Goal: Transaction & Acquisition: Purchase product/service

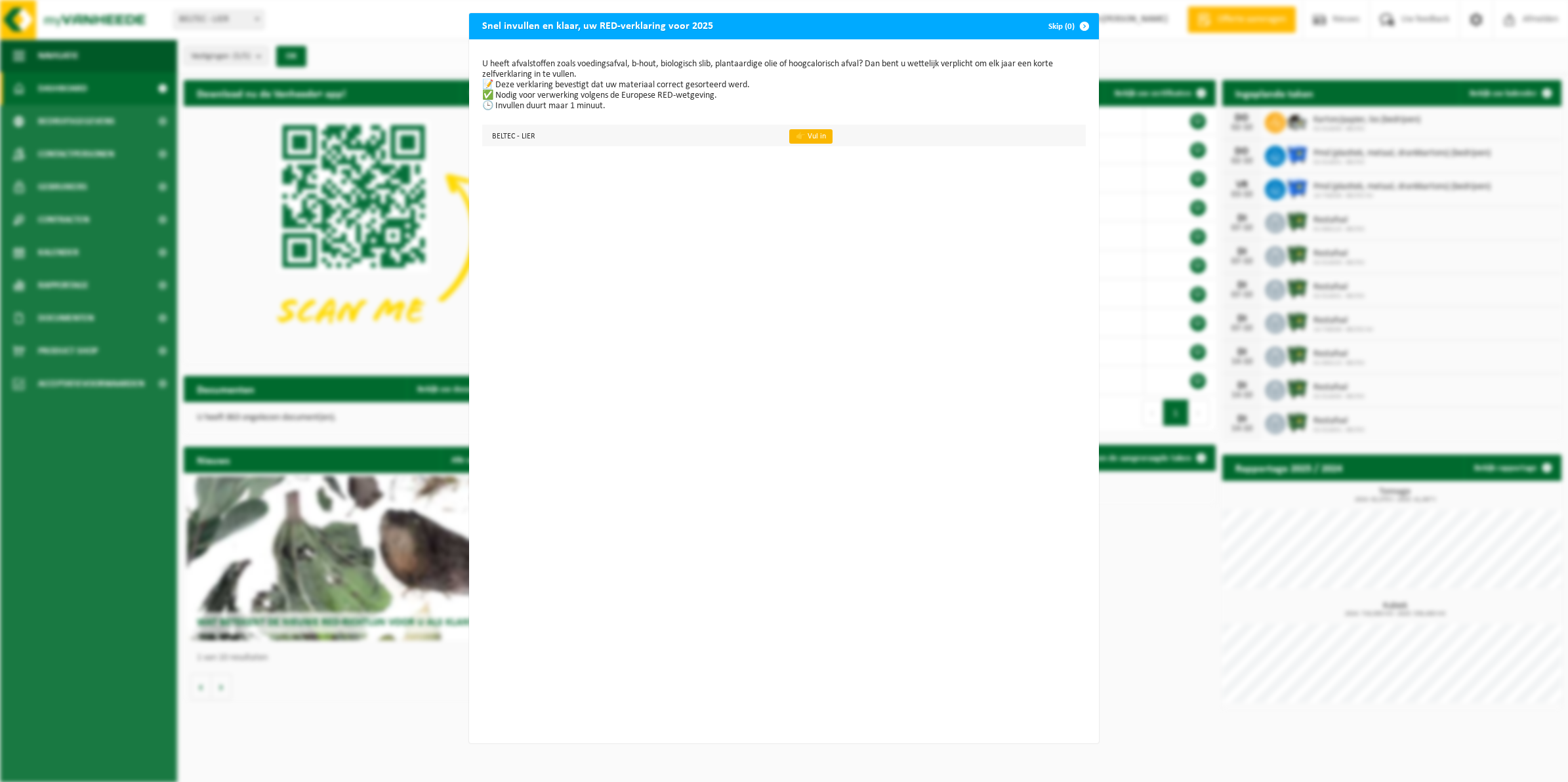
click at [793, 137] on link "👉 Vul in" at bounding box center [811, 136] width 43 height 14
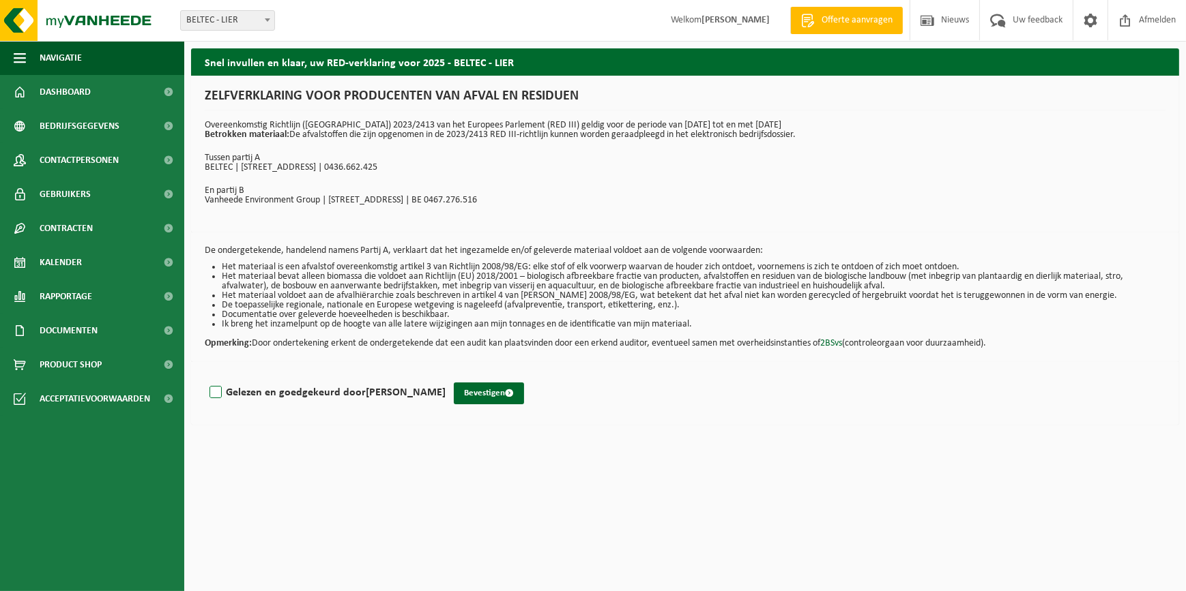
click at [213, 391] on label "Gelezen en goedgekeurd door HERLINDE VANWIJCK" at bounding box center [326, 393] width 239 height 20
click at [445, 376] on input "Gelezen en goedgekeurd door HERLINDE VANWIJCK" at bounding box center [445, 375] width 1 height 1
checkbox input "true"
click at [502, 398] on button "Bevestigen" at bounding box center [489, 394] width 70 height 22
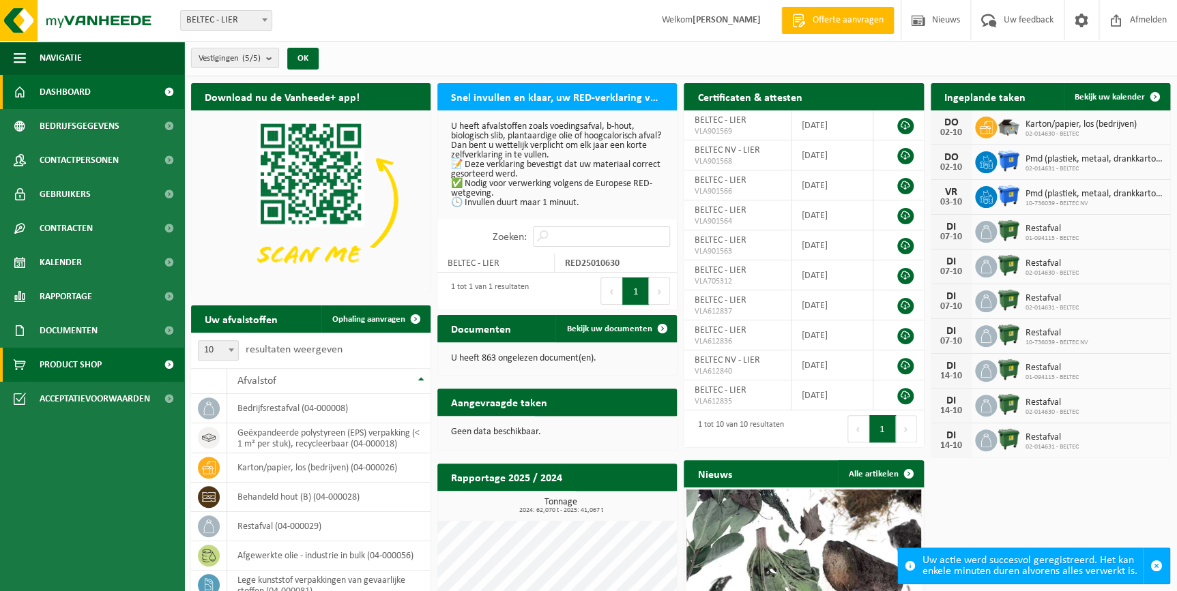
click at [95, 366] on span "Product Shop" at bounding box center [71, 365] width 62 height 34
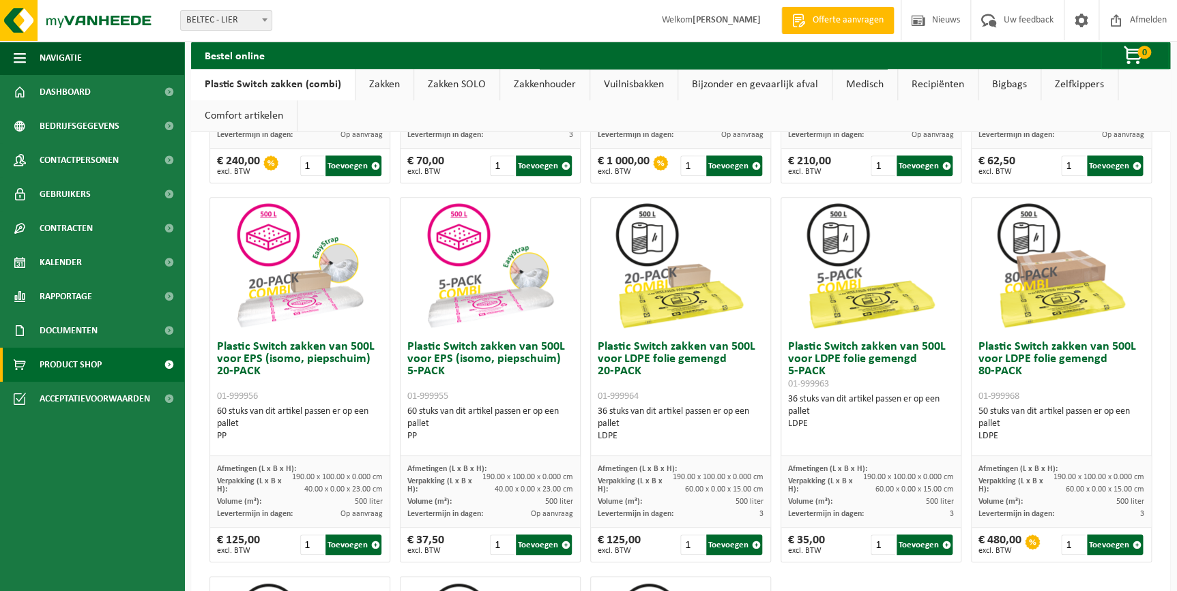
scroll to position [434, 0]
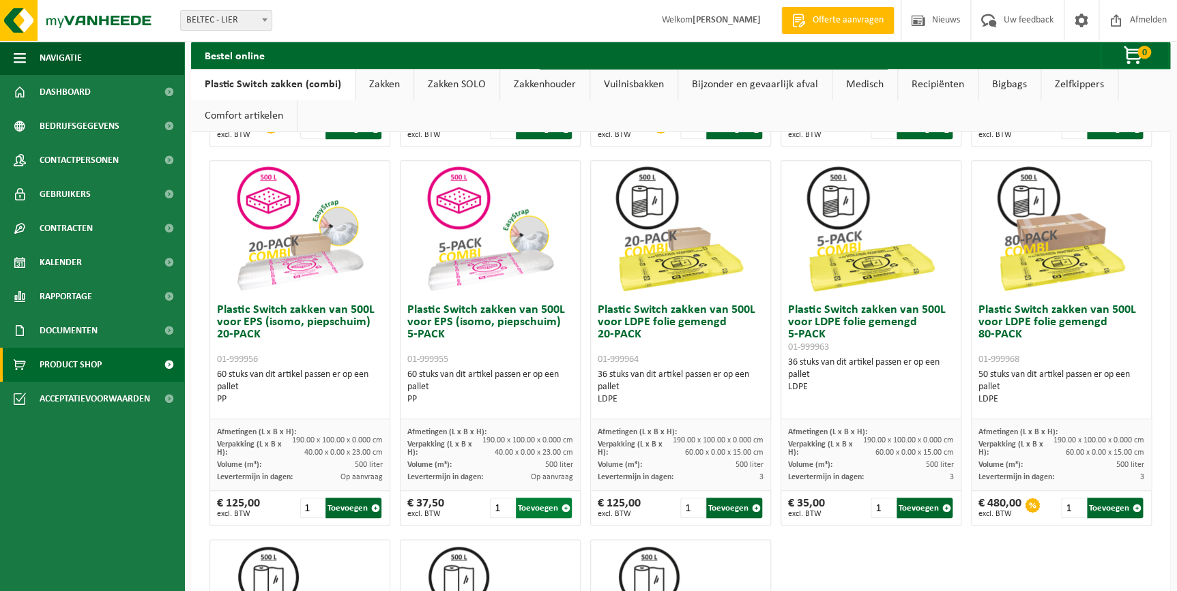
click at [534, 508] on button "Toevoegen" at bounding box center [544, 508] width 56 height 20
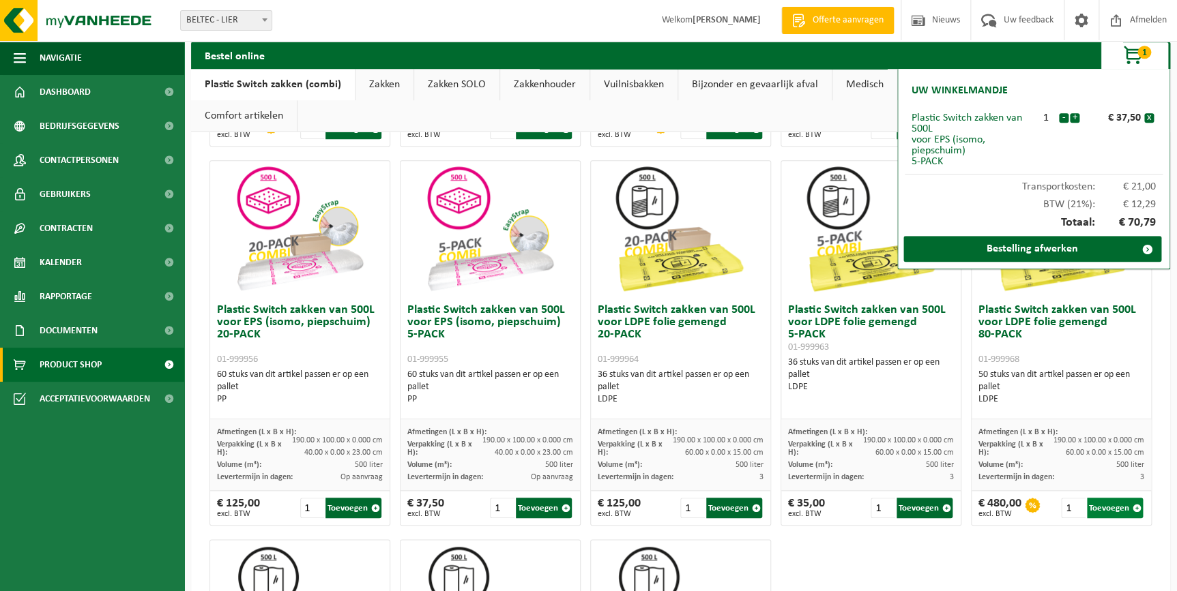
click at [1102, 507] on button "Toevoegen" at bounding box center [1115, 508] width 56 height 20
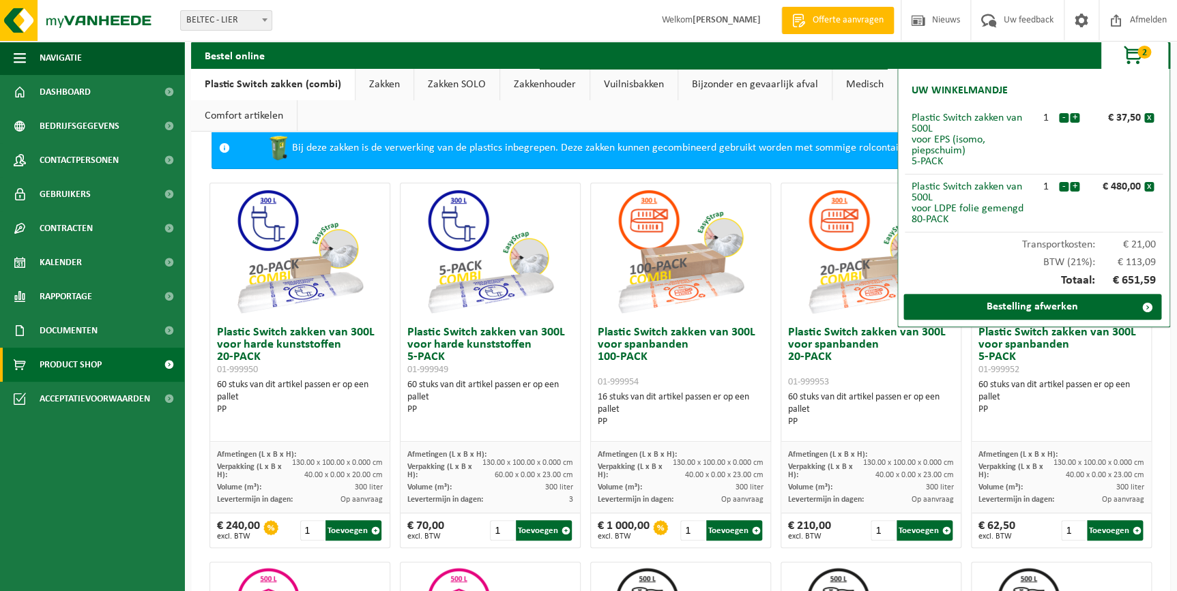
scroll to position [0, 0]
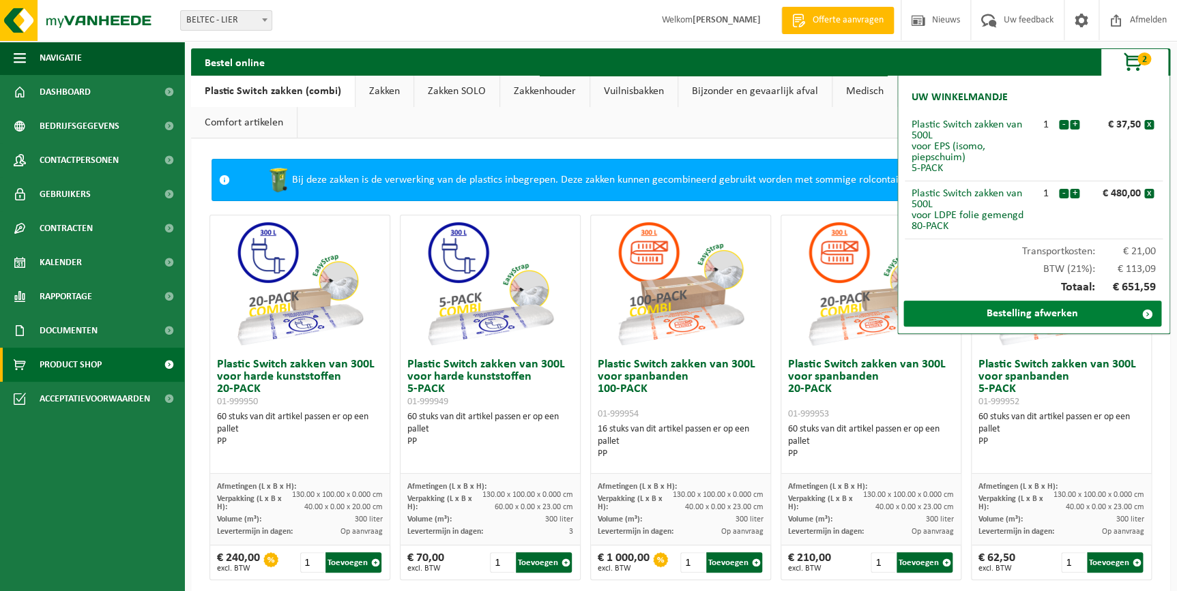
click at [1042, 313] on link "Bestelling afwerken" at bounding box center [1032, 314] width 258 height 26
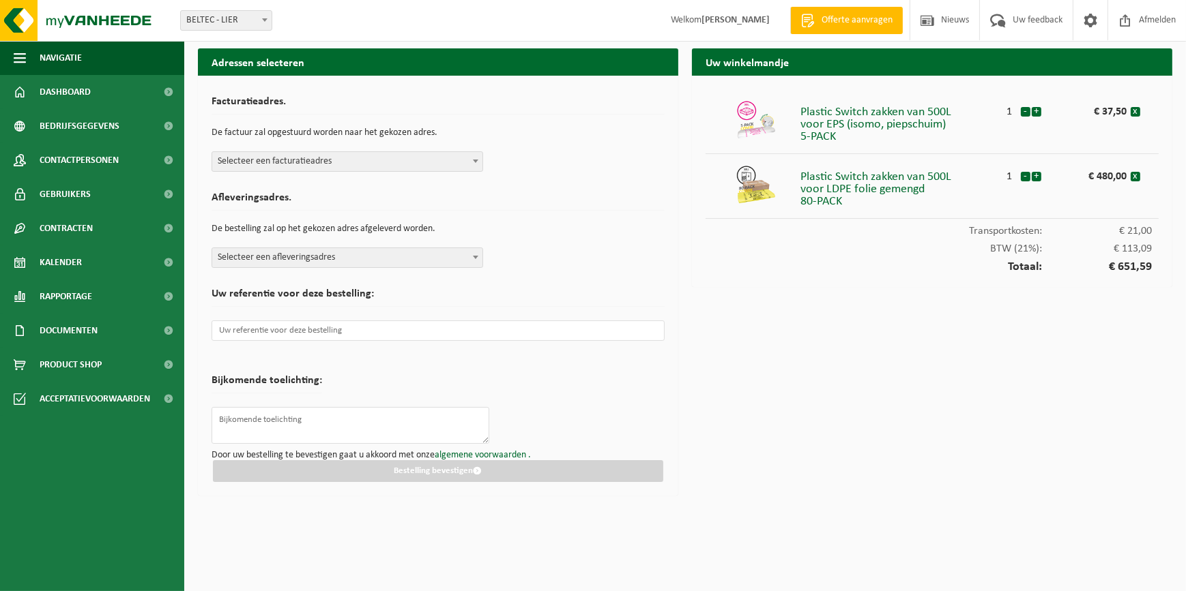
click at [473, 259] on span at bounding box center [476, 257] width 14 height 18
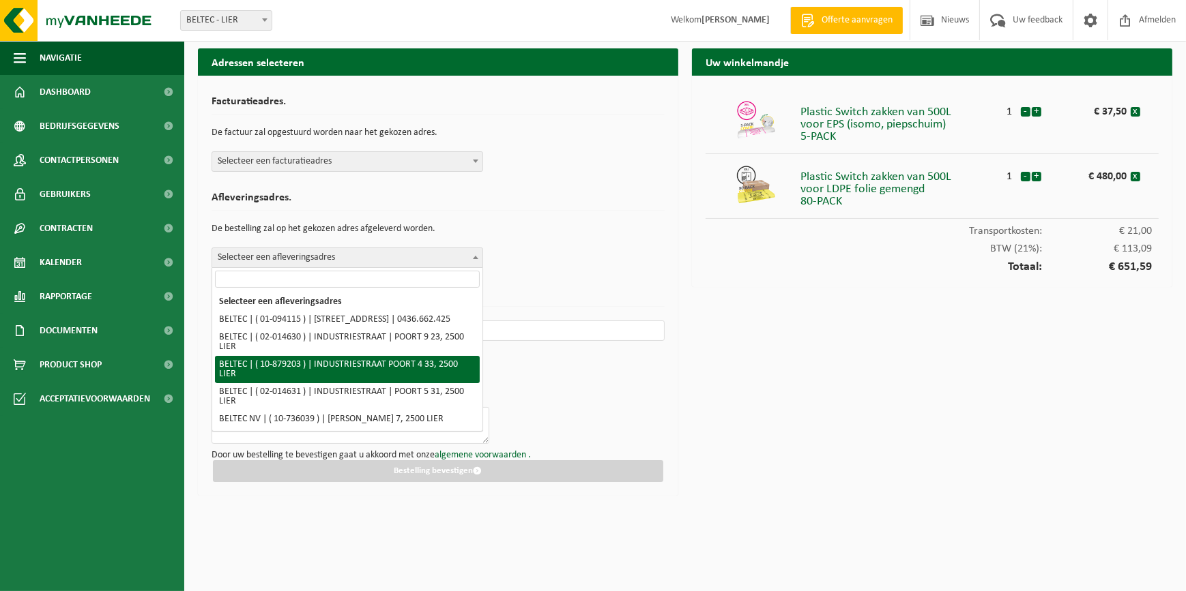
select select "108812"
click at [438, 259] on span "BELTEC | ( 10-879203 ) | INDUSTRIESTRAAT POORT 4 33, 2500 LIER" at bounding box center [347, 257] width 270 height 19
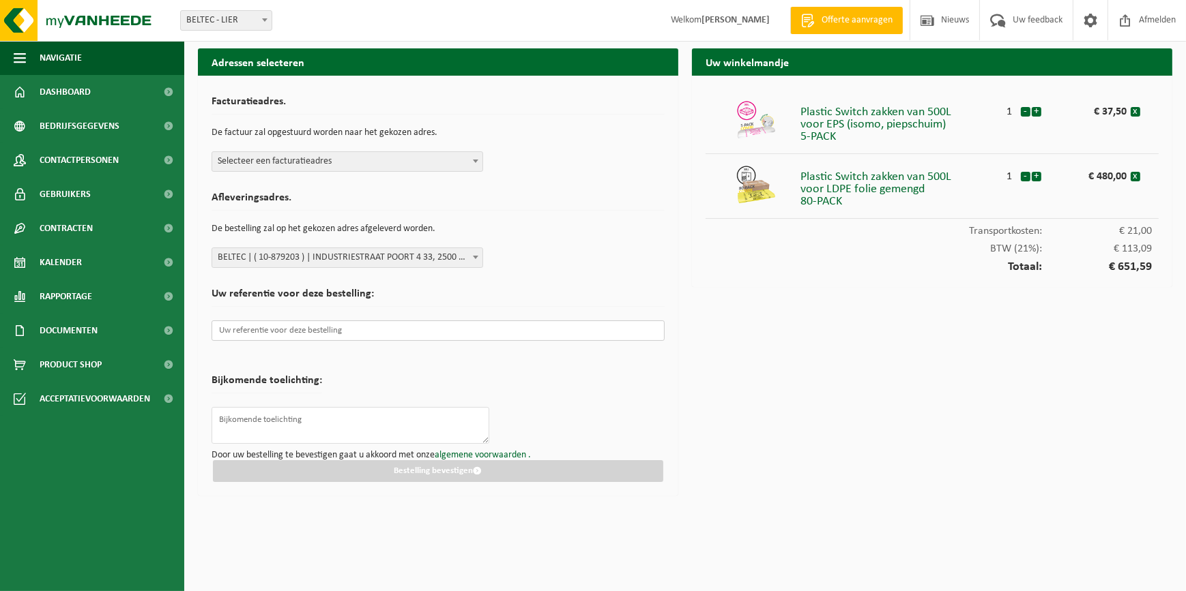
click at [377, 334] on input "text" at bounding box center [437, 331] width 453 height 20
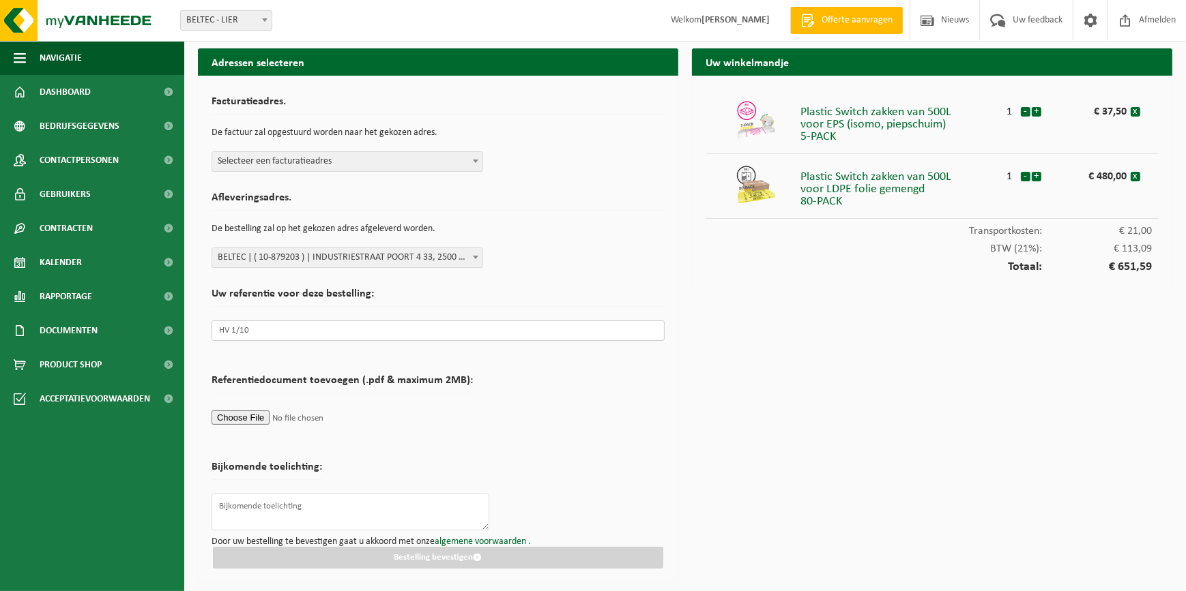
type input "HV 1/10"
click at [475, 162] on b at bounding box center [475, 161] width 5 height 3
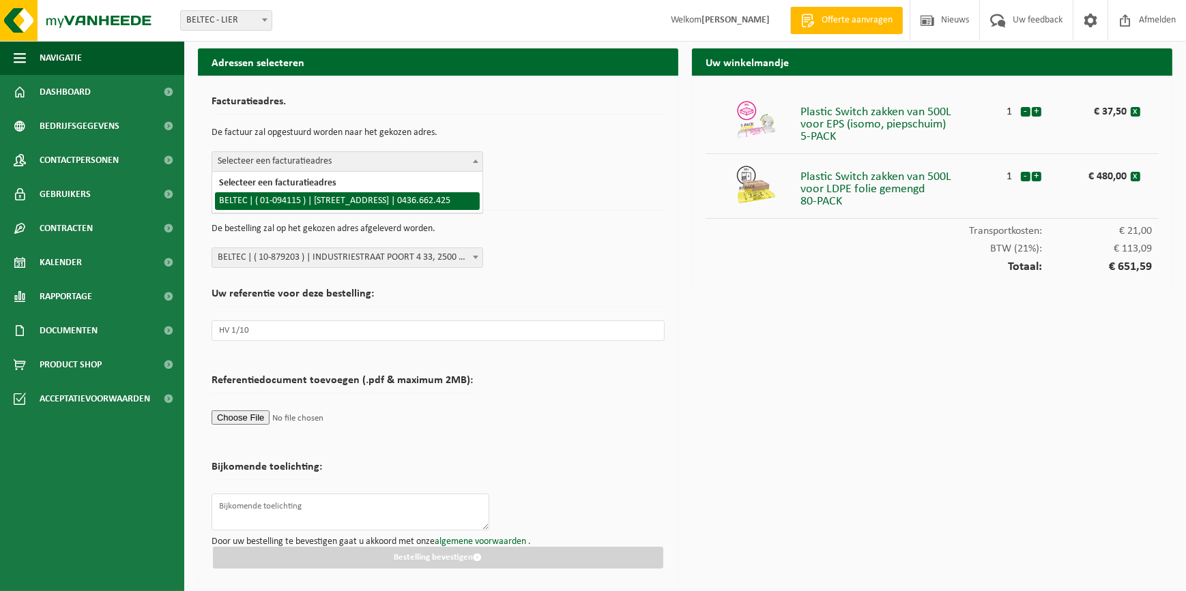
select select "9471"
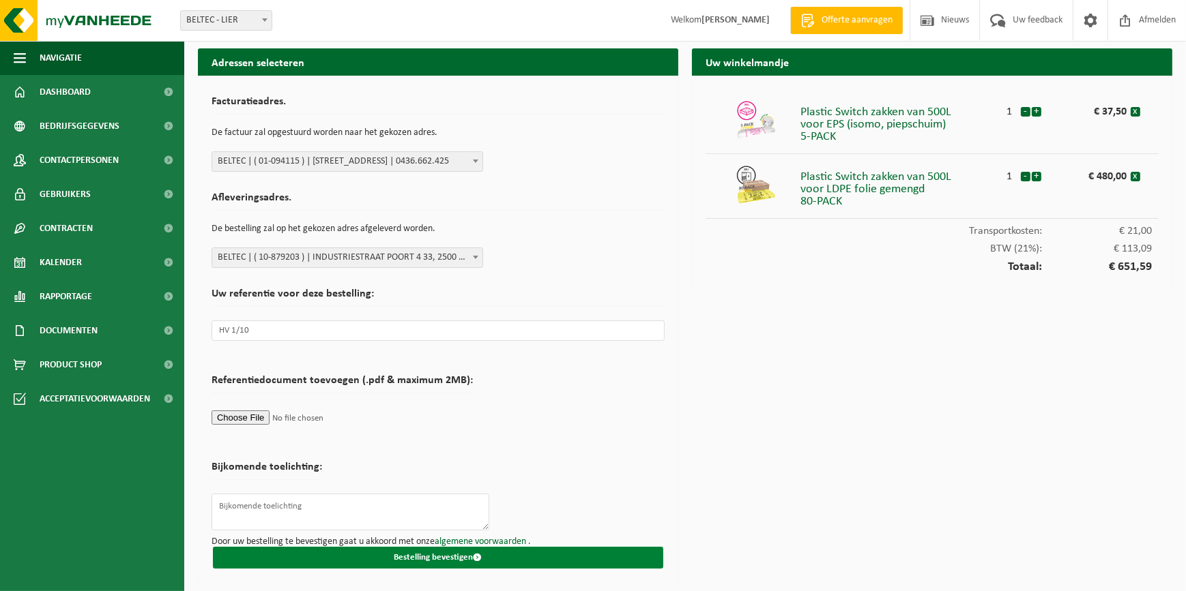
click at [495, 553] on button "Bestelling bevestigen" at bounding box center [438, 558] width 450 height 22
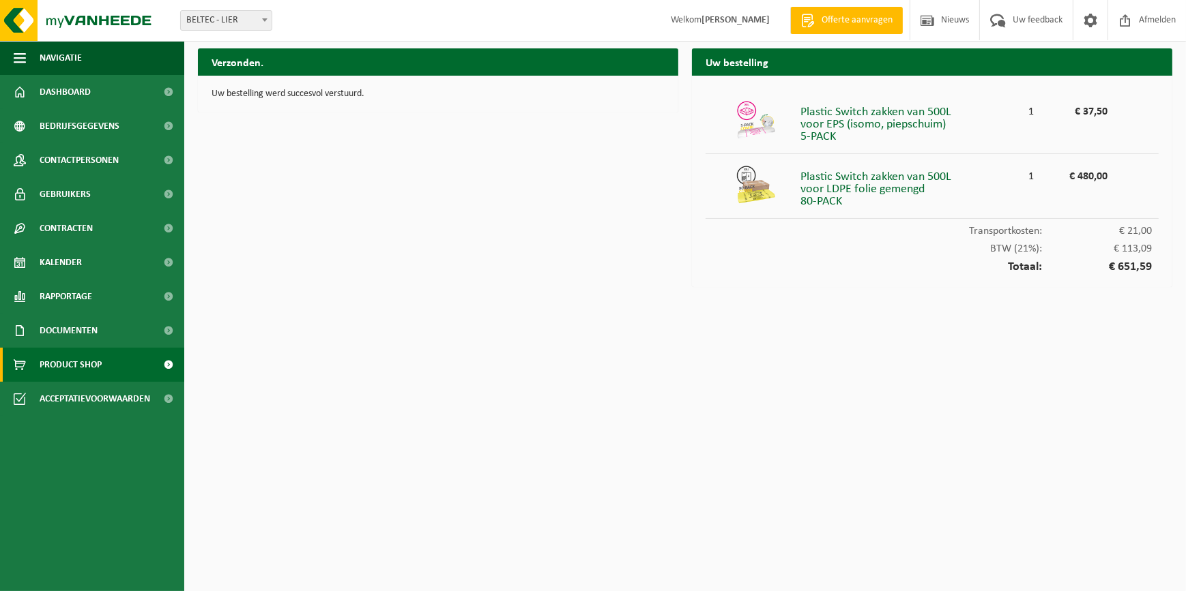
click at [123, 366] on link "Product Shop" at bounding box center [92, 365] width 184 height 34
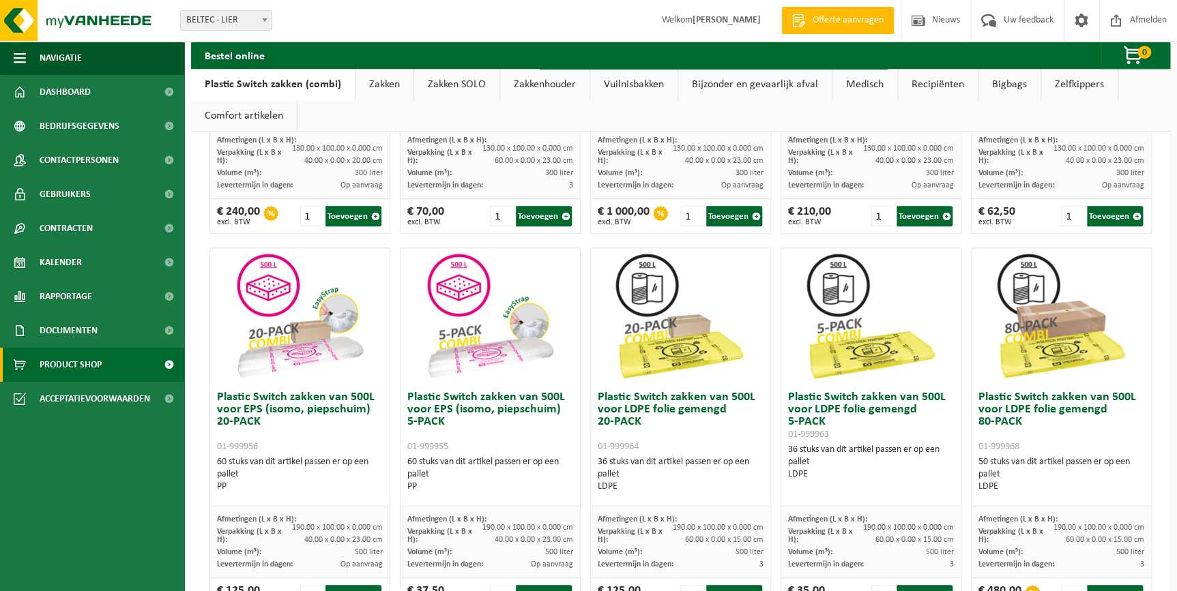
scroll to position [36, 0]
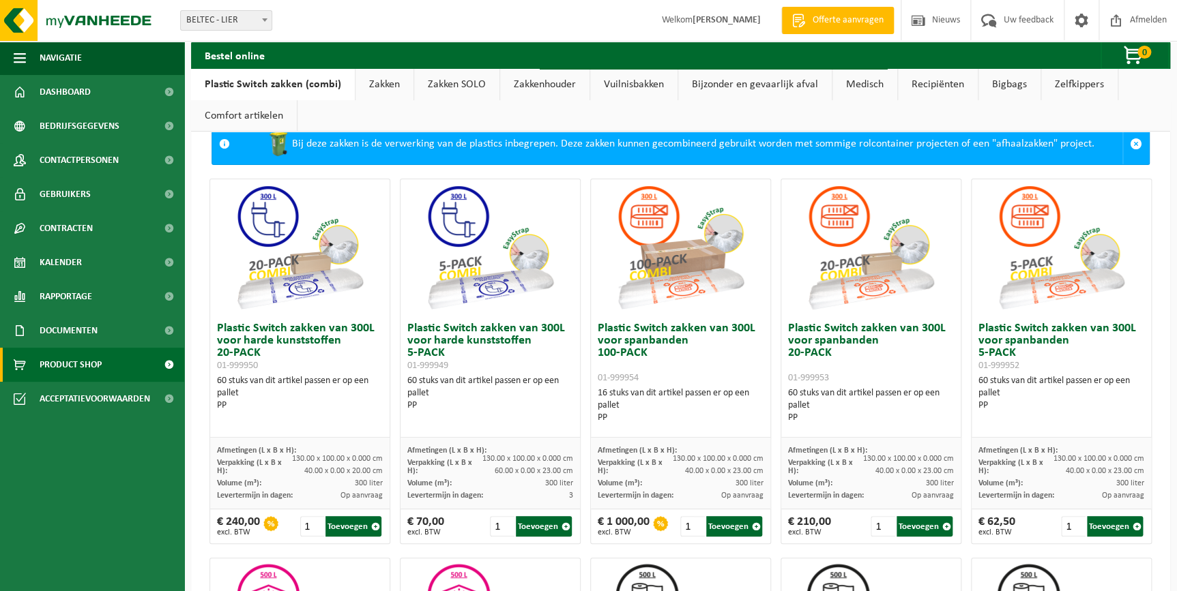
click at [545, 83] on link "Zakkenhouder" at bounding box center [544, 84] width 89 height 31
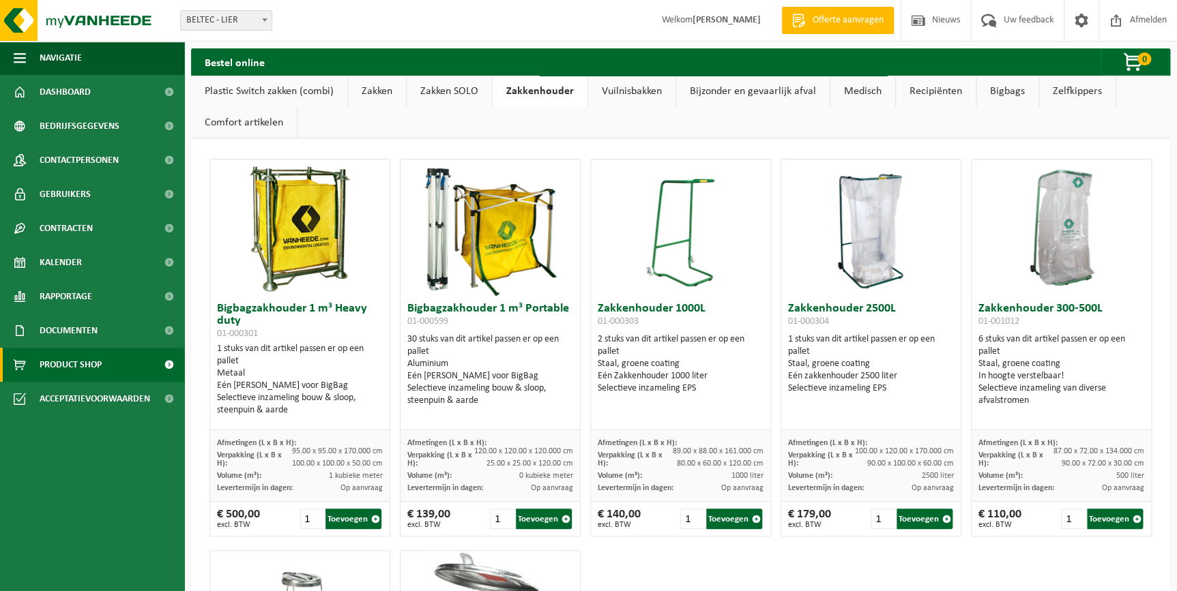
scroll to position [61, 0]
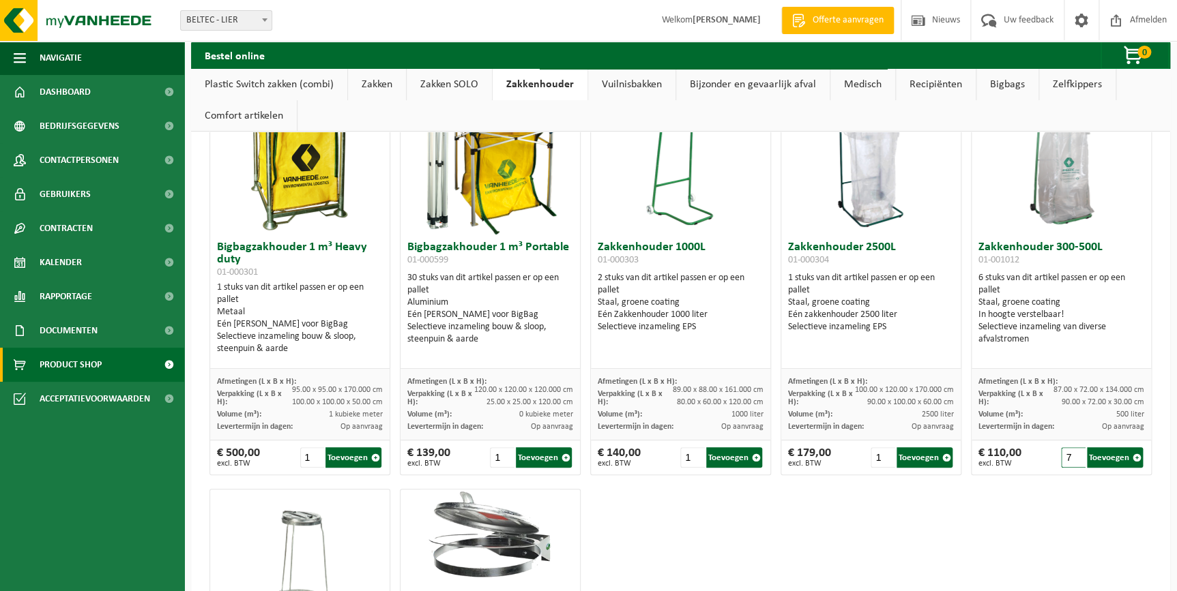
drag, startPoint x: 1071, startPoint y: 451, endPoint x: 1058, endPoint y: 455, distance: 13.6
type input "7"
click at [1061, 455] on input "7" at bounding box center [1073, 457] width 25 height 20
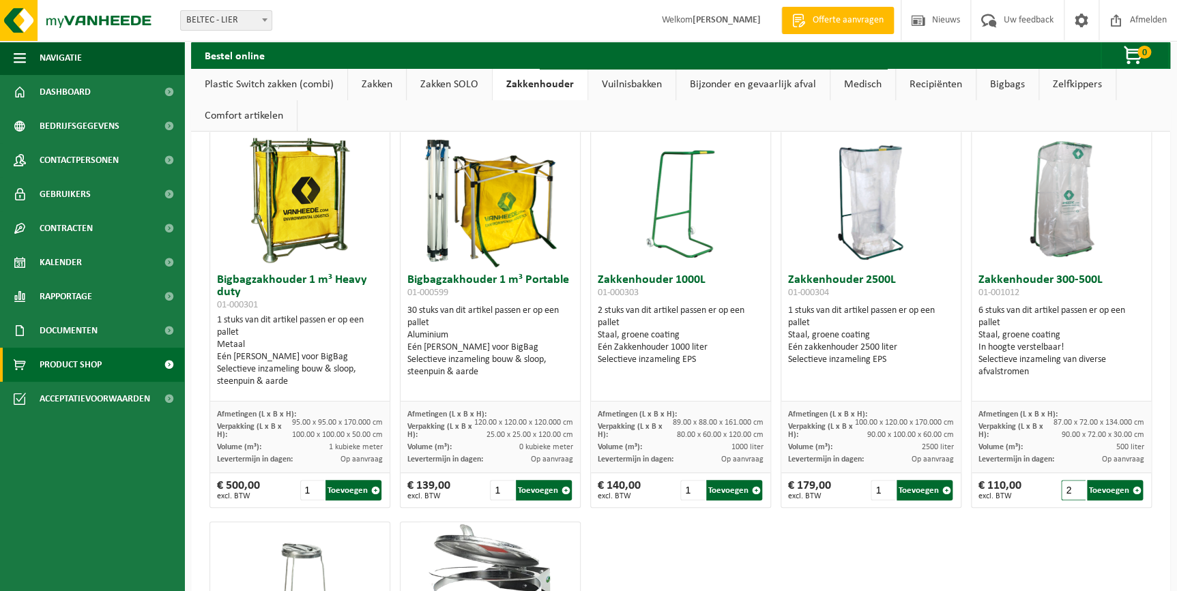
scroll to position [0, 0]
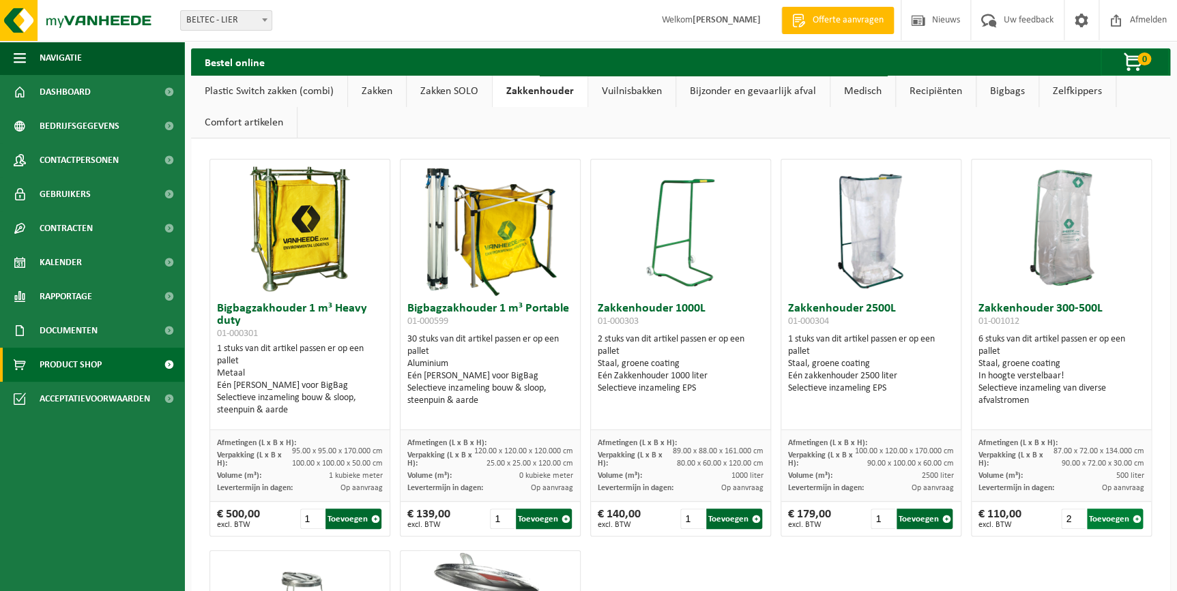
click at [1100, 515] on button "Toevoegen" at bounding box center [1115, 519] width 56 height 20
type input "1"
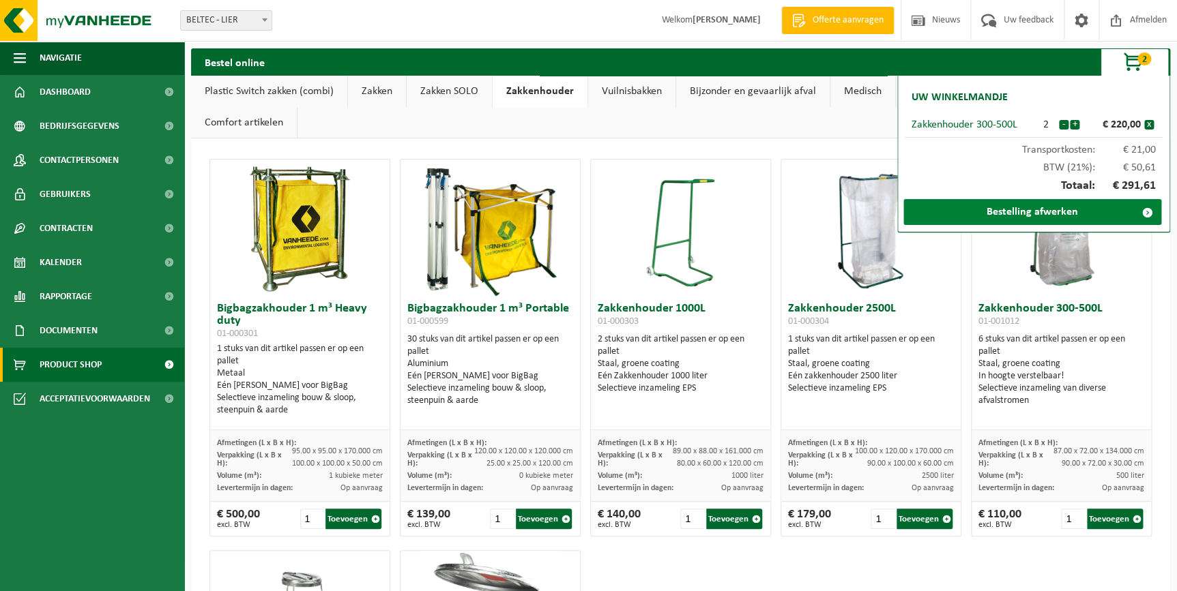
click at [1041, 210] on link "Bestelling afwerken" at bounding box center [1032, 212] width 258 height 26
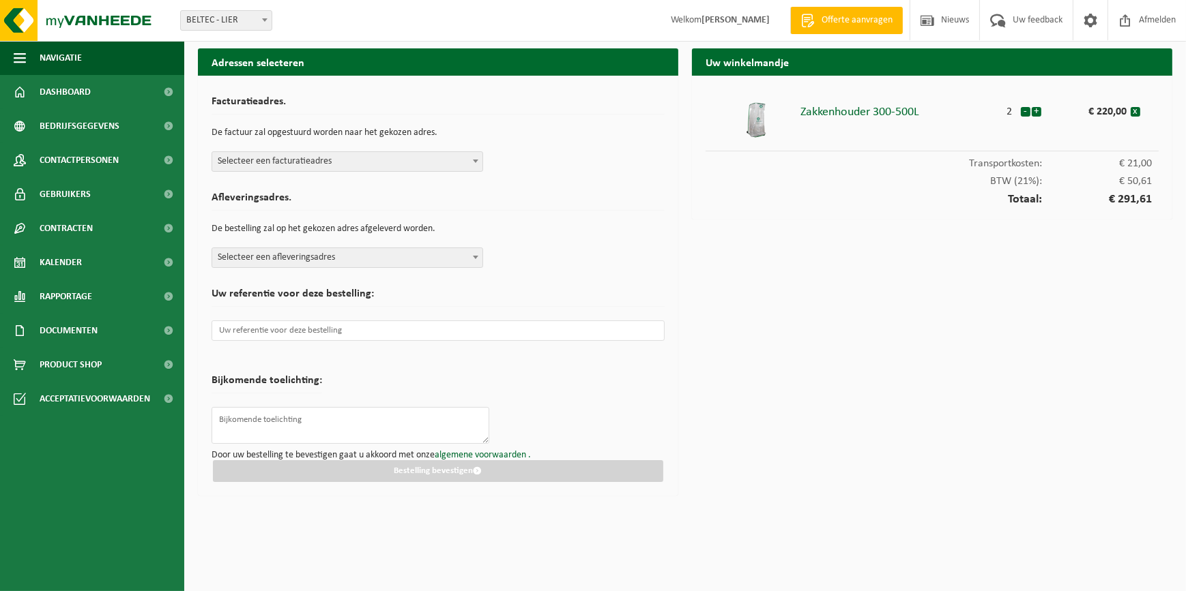
click at [469, 161] on span at bounding box center [476, 161] width 14 height 18
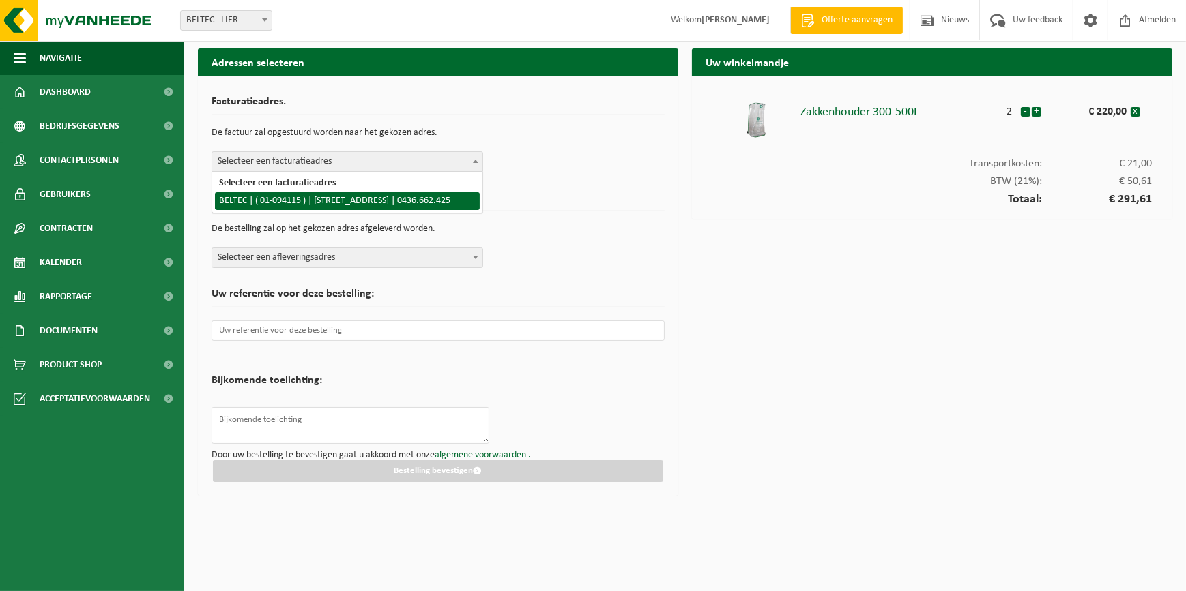
select select "9471"
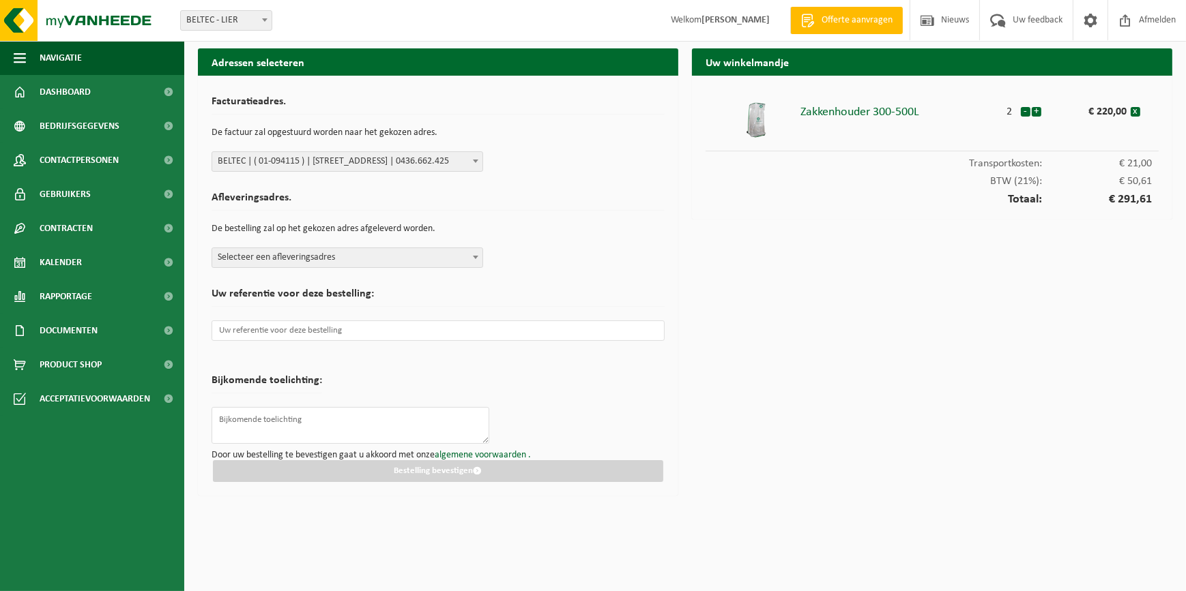
click at [472, 254] on span at bounding box center [476, 257] width 14 height 18
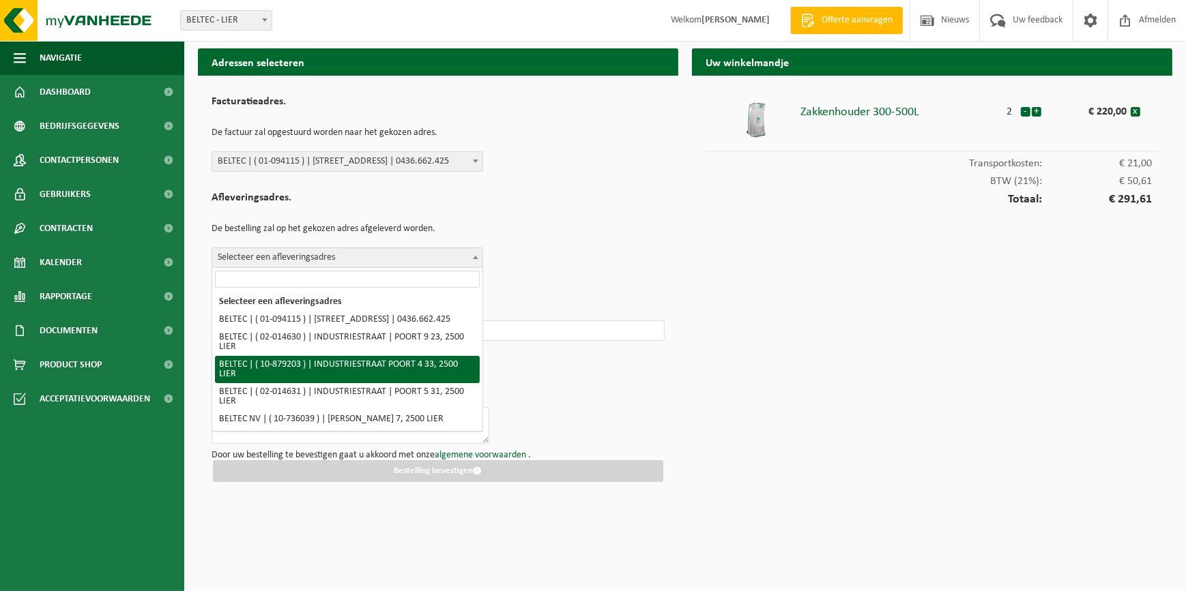
select select "108812"
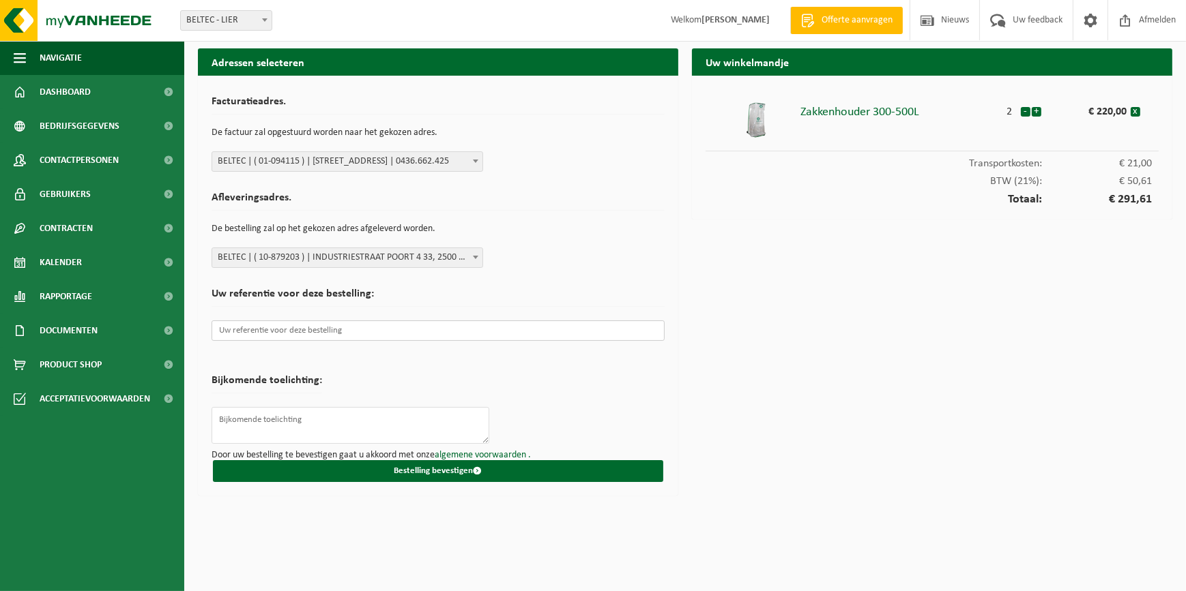
click at [282, 334] on input "text" at bounding box center [437, 331] width 453 height 20
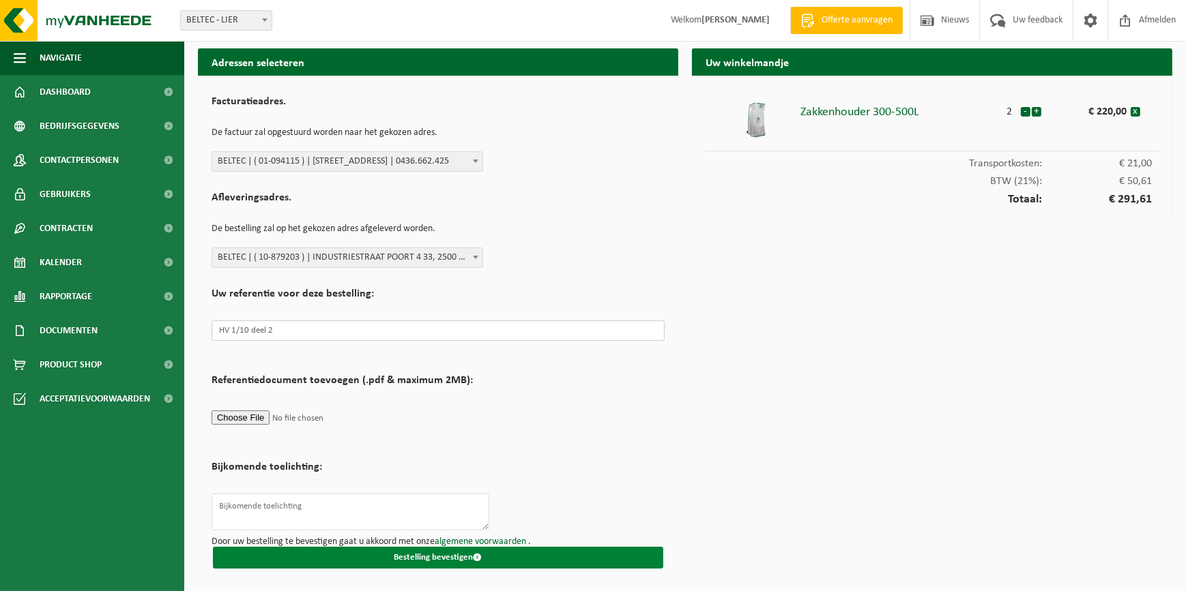
type input "HV 1/10 deel 2"
click at [439, 561] on button "Bestelling bevestigen" at bounding box center [438, 558] width 450 height 22
